Goal: Navigation & Orientation: Find specific page/section

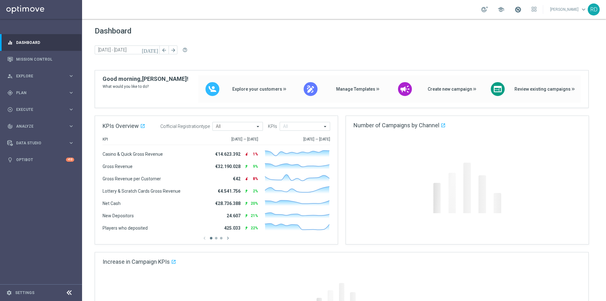
click at [515, 10] on span at bounding box center [518, 9] width 7 height 7
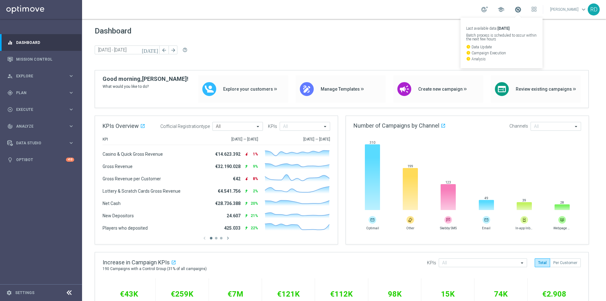
click at [515, 10] on span at bounding box center [518, 9] width 7 height 7
click at [30, 128] on div "track_changes Analyze" at bounding box center [37, 126] width 61 height 6
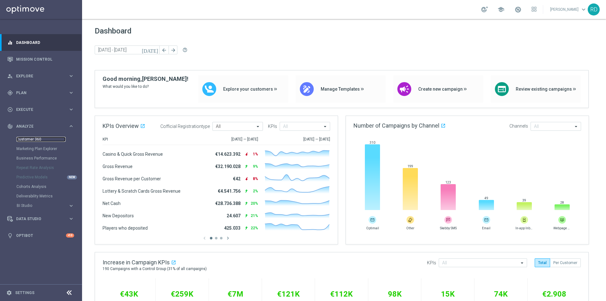
click at [26, 138] on link "Customer 360" at bounding box center [40, 139] width 49 height 5
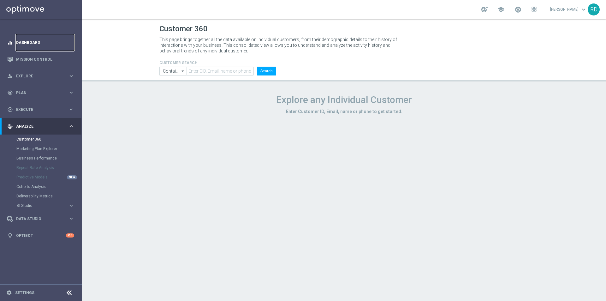
click at [36, 41] on link "Dashboard" at bounding box center [45, 42] width 58 height 17
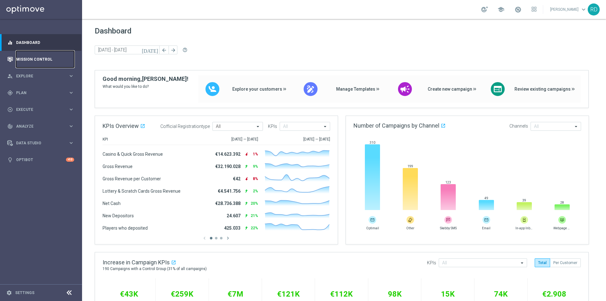
click at [28, 57] on link "Mission Control" at bounding box center [45, 59] width 58 height 17
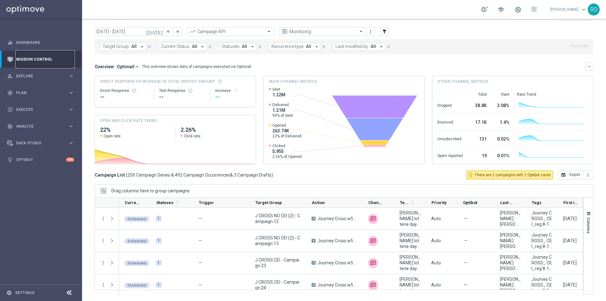
scroll to position [2305, 0]
